Goal: Information Seeking & Learning: Learn about a topic

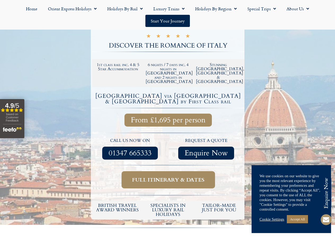
scroll to position [132, 0]
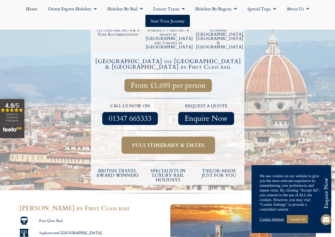
click at [178, 142] on span "Full itinerary & dates" at bounding box center [168, 145] width 72 height 7
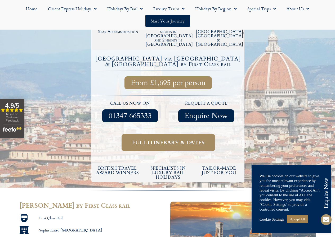
scroll to position [132, 0]
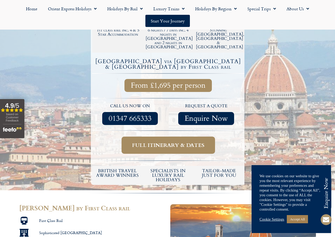
click at [172, 142] on span "Full itinerary & dates" at bounding box center [168, 145] width 72 height 7
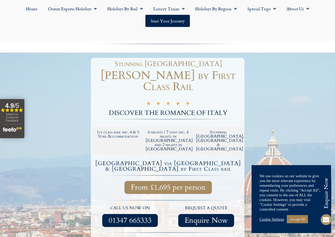
scroll to position [26, 0]
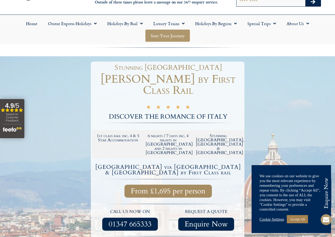
click at [165, 36] on link "Start your Journey" at bounding box center [167, 36] width 44 height 12
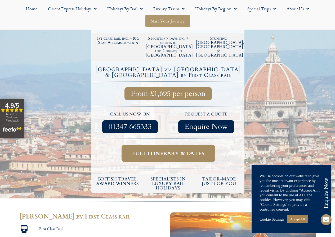
scroll to position [132, 0]
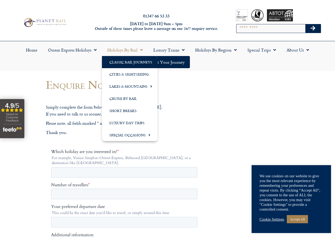
click at [132, 61] on link "Classic Rail Journeys" at bounding box center [130, 62] width 56 height 12
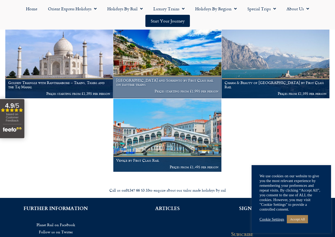
scroll to position [476, 0]
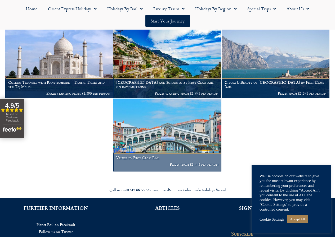
click at [149, 160] on h1 "Venice by First Class Rail" at bounding box center [167, 158] width 102 height 4
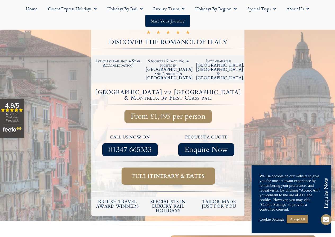
scroll to position [79, 0]
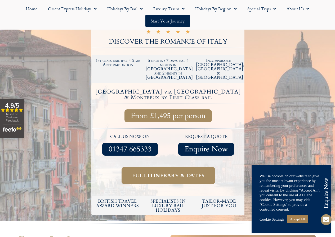
click at [184, 173] on span "Full itinerary & dates" at bounding box center [168, 176] width 72 height 7
